Goal: Task Accomplishment & Management: Use online tool/utility

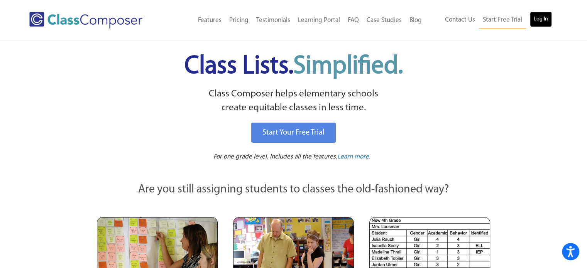
click at [541, 17] on link "Log In" at bounding box center [540, 19] width 22 height 15
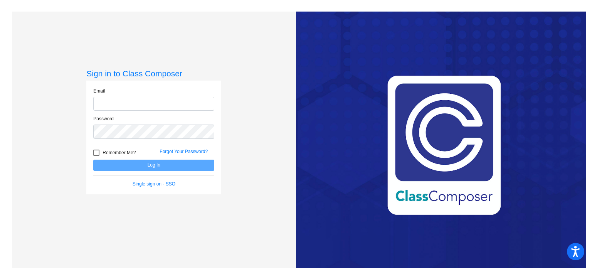
type input "jrowland@aspenk12.net"
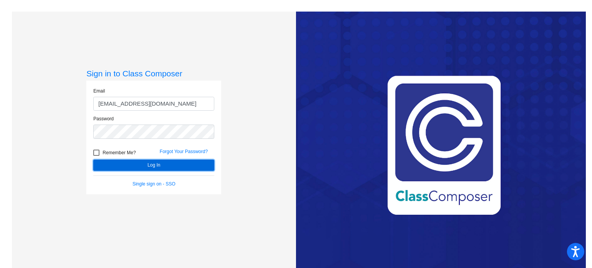
click at [151, 163] on button "Log In" at bounding box center [153, 165] width 121 height 11
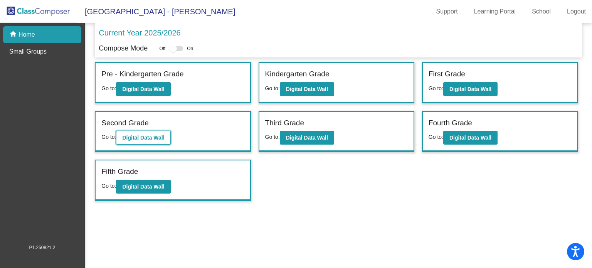
click at [144, 133] on button "Digital Data Wall" at bounding box center [143, 138] width 54 height 14
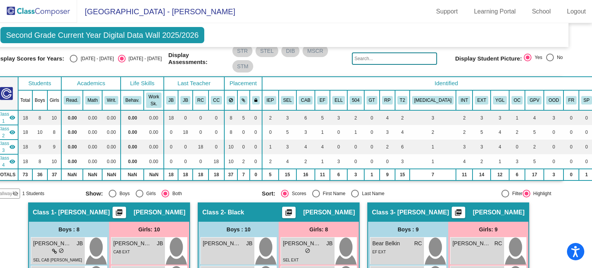
scroll to position [0, 17]
